Goal: Find specific page/section: Find specific page/section

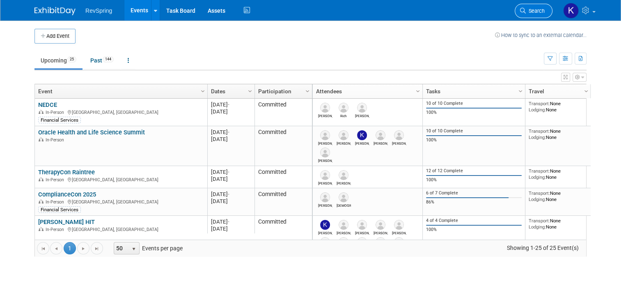
click at [540, 7] on link "Search" at bounding box center [534, 11] width 38 height 14
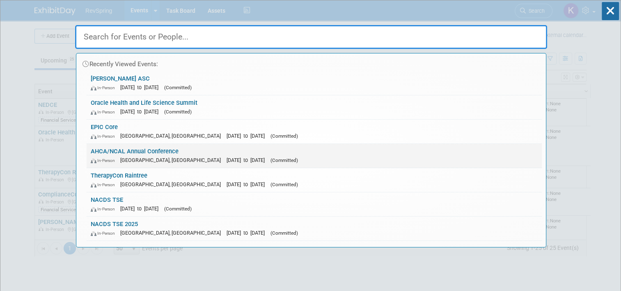
click at [365, 157] on div "In-Person [GEOGRAPHIC_DATA], [GEOGRAPHIC_DATA] [DATE] to [DATE] (Committed)" at bounding box center [314, 160] width 447 height 9
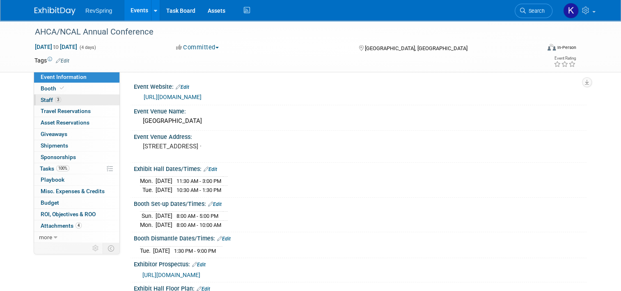
click at [55, 98] on span "3" at bounding box center [58, 99] width 6 height 6
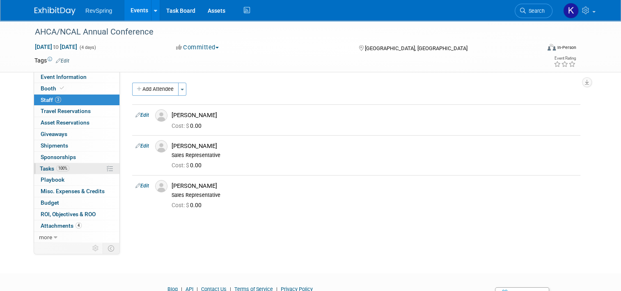
click at [79, 168] on link "100% Tasks 100%" at bounding box center [76, 168] width 85 height 11
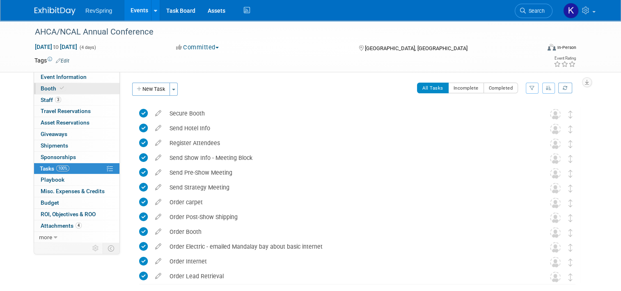
click at [75, 85] on link "Booth" at bounding box center [76, 88] width 85 height 11
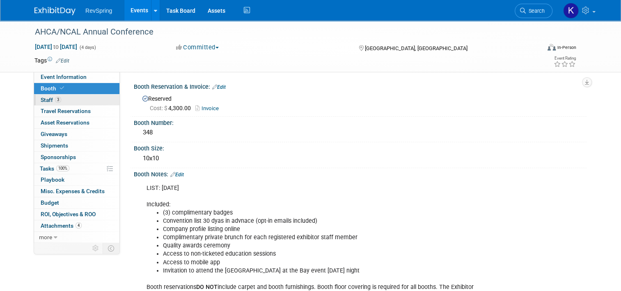
click at [75, 103] on link "3 Staff 3" at bounding box center [76, 99] width 85 height 11
